Goal: Answer question/provide support

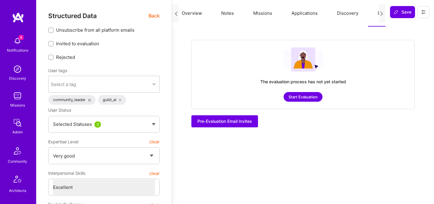
select select "5"
select select "7"
select select "6"
select select "7"
select select "PT"
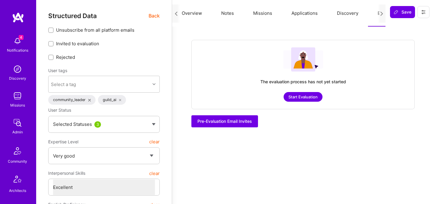
select select "Right Now"
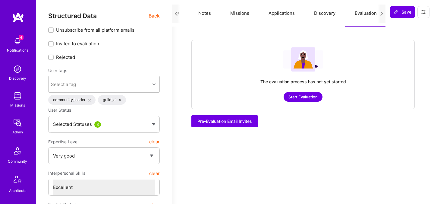
click at [153, 15] on span "Back" at bounding box center [153, 16] width 11 height 8
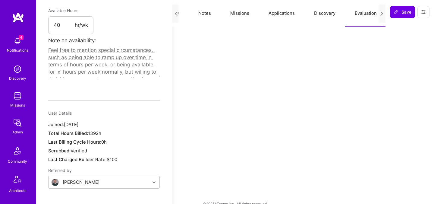
scroll to position [0, 0]
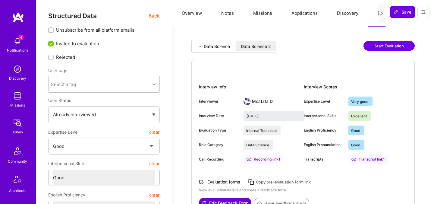
select select "4"
select select "6"
select select "RS"
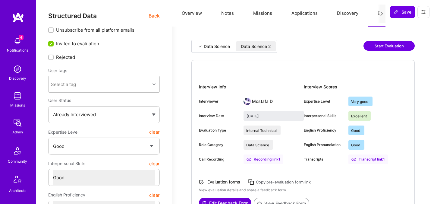
select select "Right Now"
click at [152, 16] on span "Back" at bounding box center [153, 16] width 11 height 8
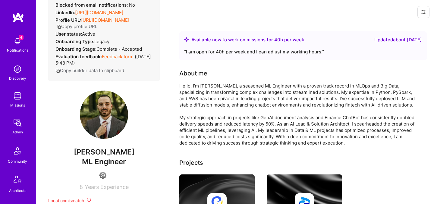
scroll to position [71, 0]
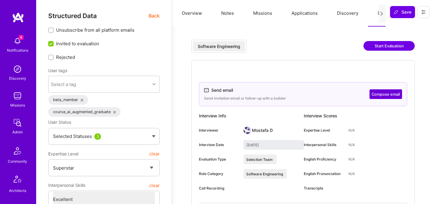
select select "7"
select select "PL"
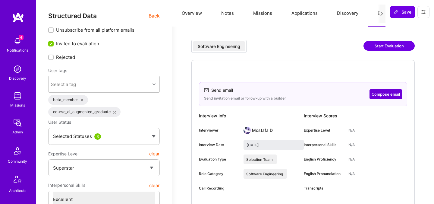
select select "Right Now"
click at [154, 16] on span "Back" at bounding box center [153, 16] width 11 height 8
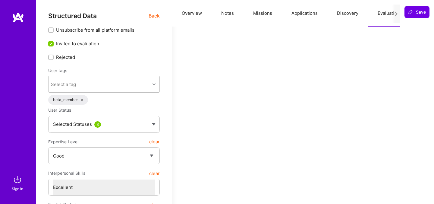
select select "4"
select select "7"
select select "US"
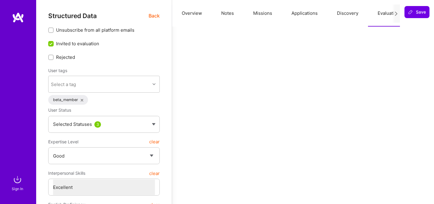
select select "Right Now"
click at [154, 18] on span "Back" at bounding box center [153, 16] width 11 height 8
click at [153, 15] on span "Back" at bounding box center [153, 16] width 11 height 8
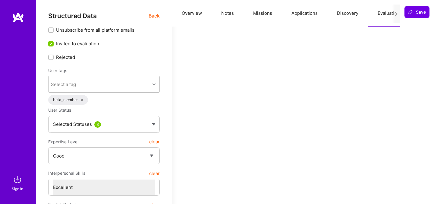
click at [153, 16] on span "Back" at bounding box center [153, 16] width 11 height 8
click at [16, 185] on div "Sign In" at bounding box center [17, 188] width 11 height 6
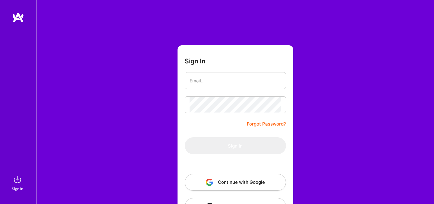
click at [207, 178] on button "Continue with Google" at bounding box center [235, 181] width 101 height 17
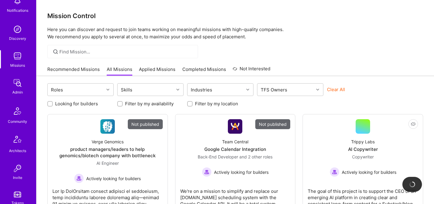
scroll to position [181, 0]
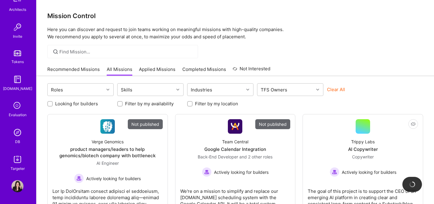
click at [18, 135] on img at bounding box center [17, 132] width 12 height 12
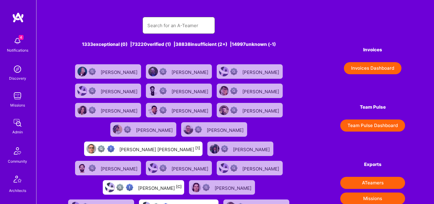
click at [183, 25] on input "text" at bounding box center [178, 25] width 63 height 15
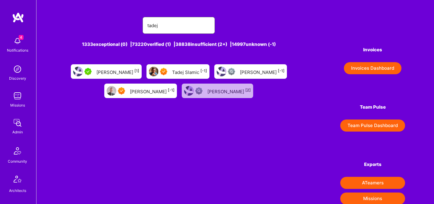
type input "Tadej Krevh"
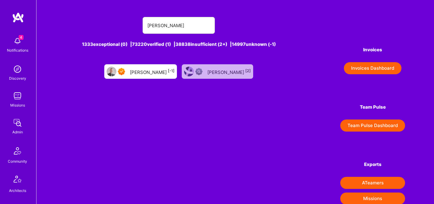
click at [142, 72] on div "Tadej Krevh [-1]" at bounding box center [152, 71] width 45 height 8
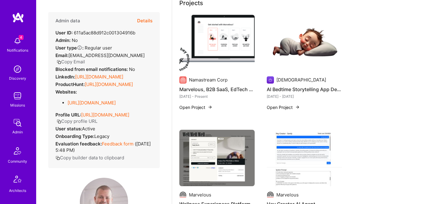
click at [148, 20] on button "Details" at bounding box center [144, 20] width 15 height 17
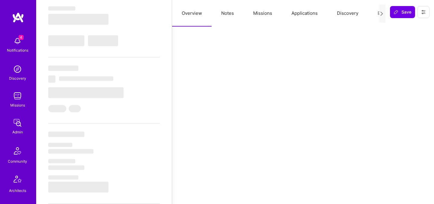
scroll to position [112, 0]
click at [375, 13] on button "Evaluation" at bounding box center [388, 13] width 41 height 26
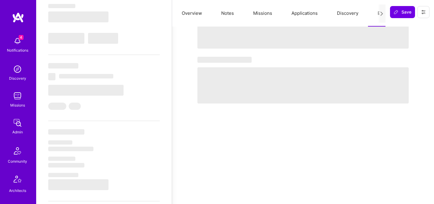
type textarea "x"
select select "Right Now"
select select "7"
select select "4"
select select "7"
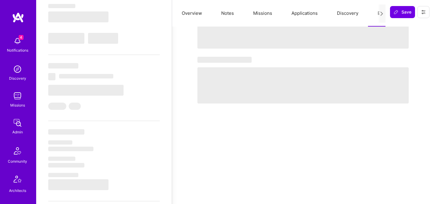
select select "7"
select select "SI"
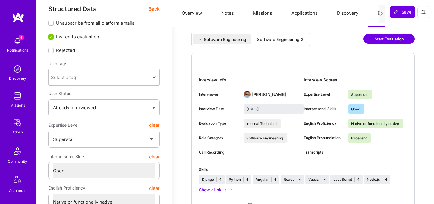
scroll to position [0, 0]
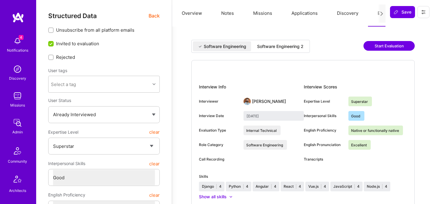
click at [280, 41] on div "Software Engineering Software Engineering 2" at bounding box center [250, 46] width 118 height 13
click at [280, 44] on div "Software Engineering 2" at bounding box center [280, 46] width 46 height 6
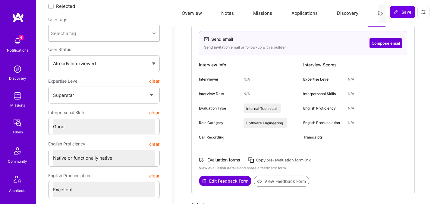
scroll to position [55, 0]
